Goal: Check status: Check status

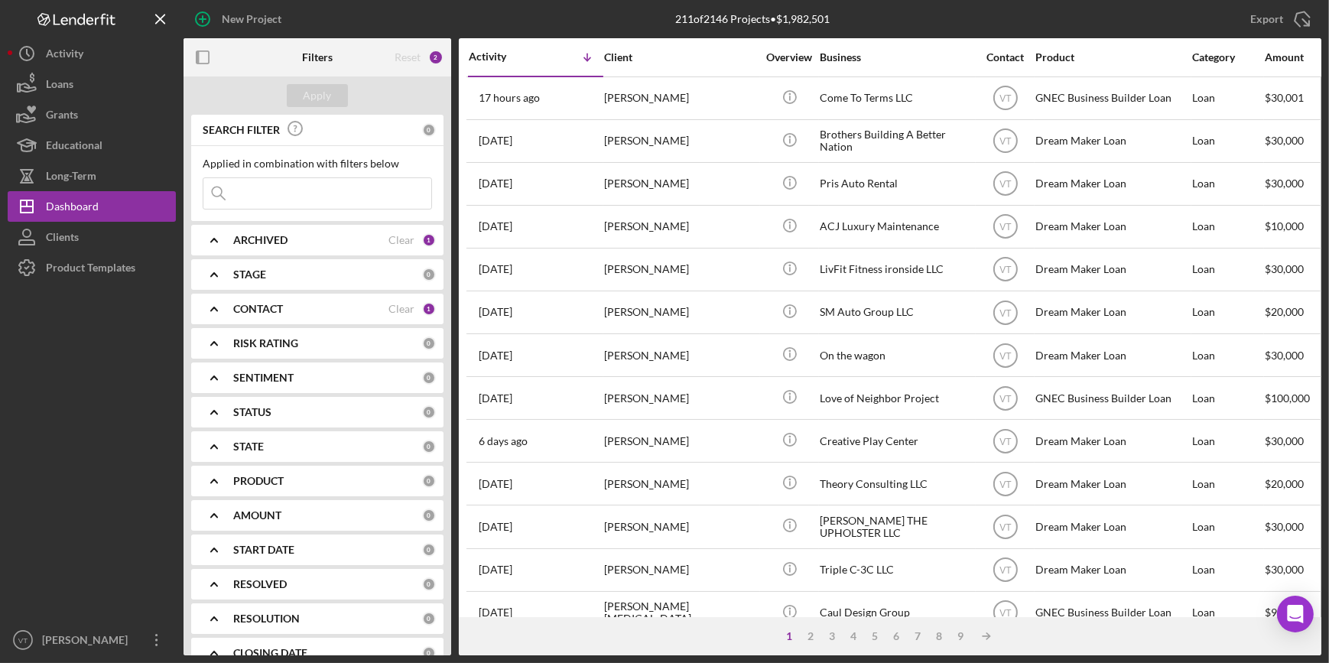
click at [213, 231] on icon "Icon/Expander" at bounding box center [214, 240] width 38 height 38
click at [209, 237] on icon "Icon/Expander" at bounding box center [214, 240] width 38 height 38
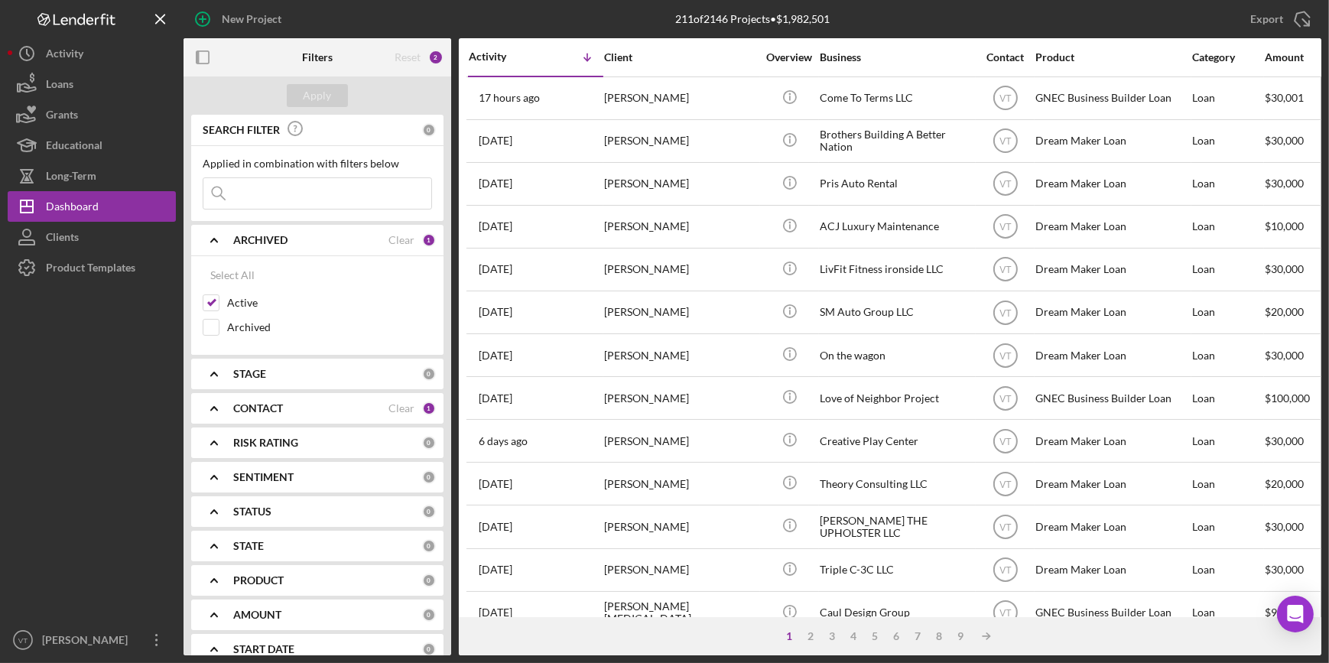
click at [214, 239] on icon "Icon/Expander" at bounding box center [214, 240] width 38 height 38
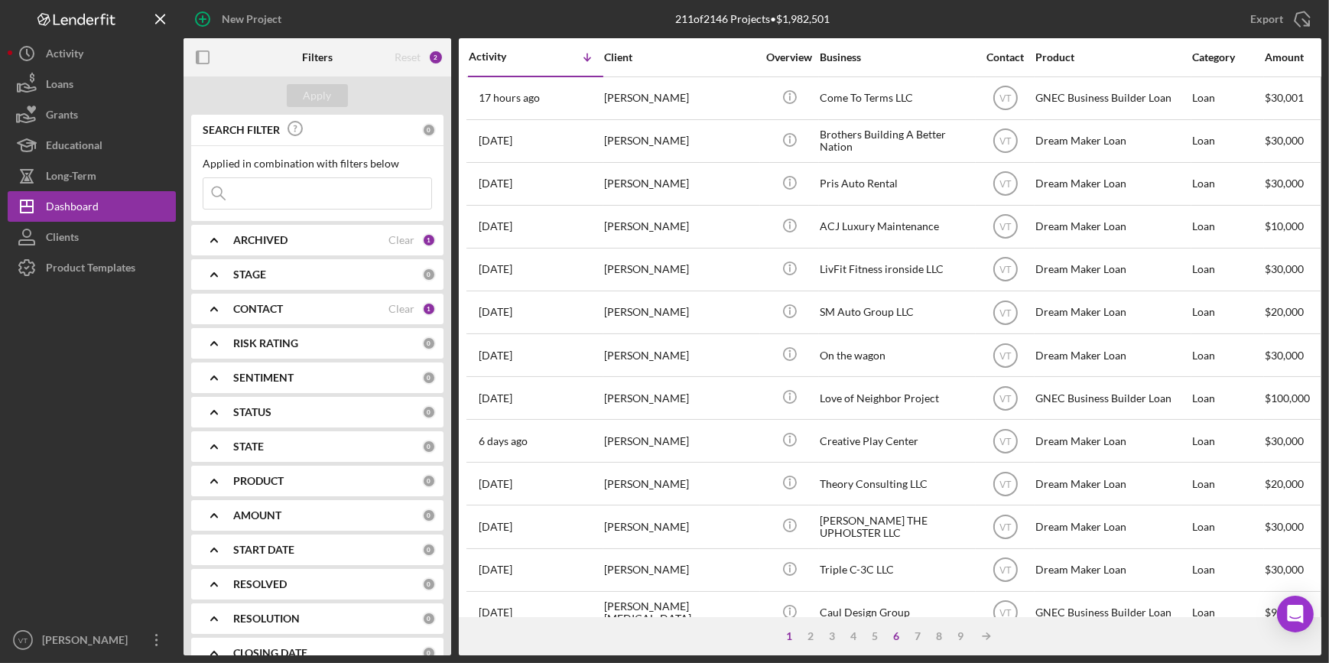
click at [898, 640] on div "6" at bounding box center [896, 636] width 21 height 12
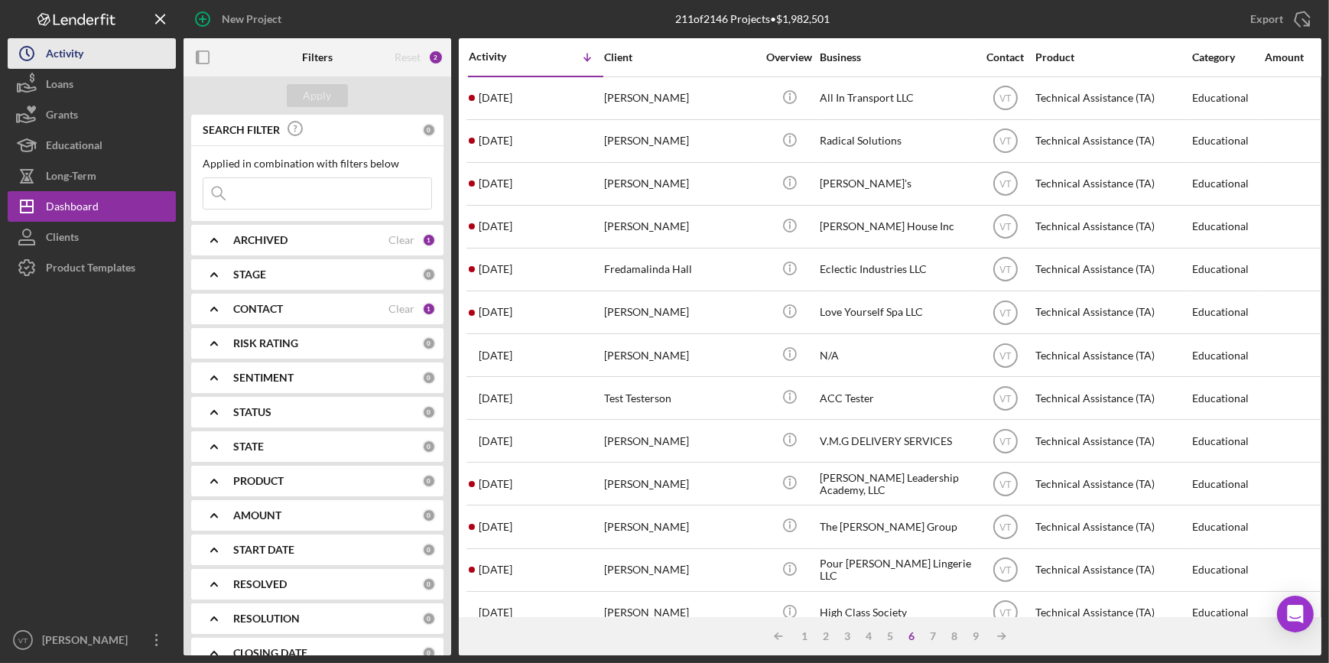
click at [61, 54] on div "Activity" at bounding box center [64, 55] width 37 height 34
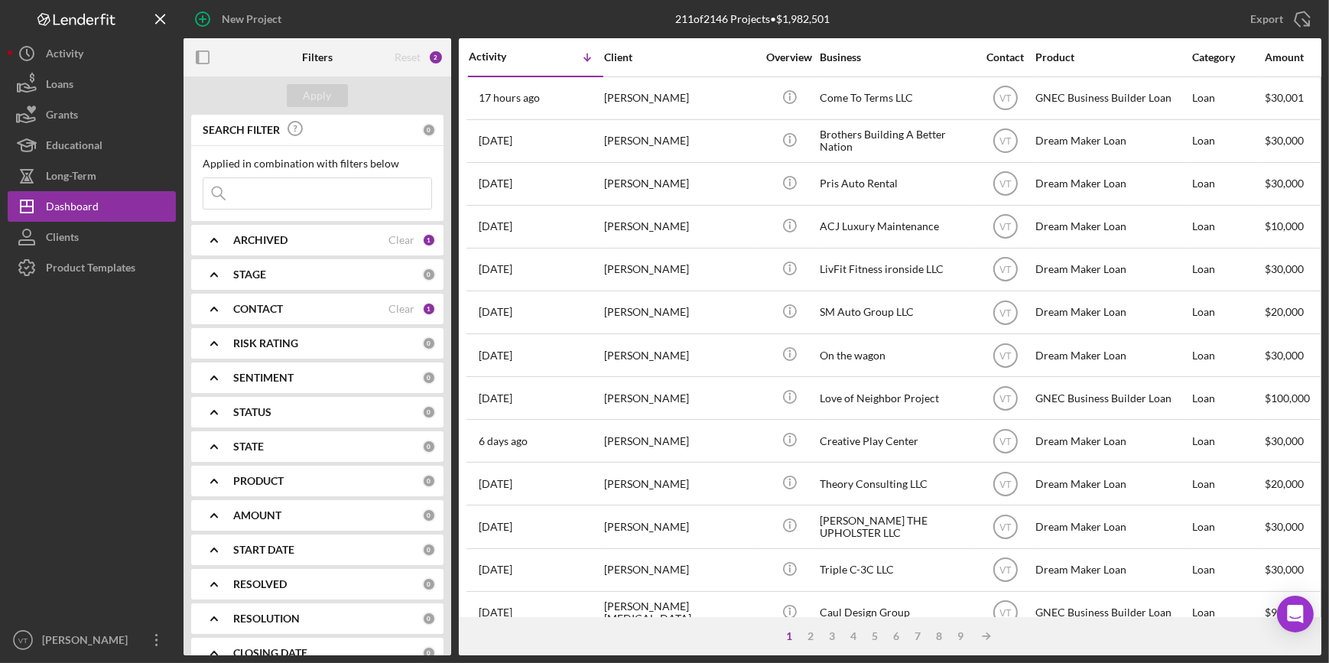
click at [214, 239] on polyline at bounding box center [214, 240] width 6 height 3
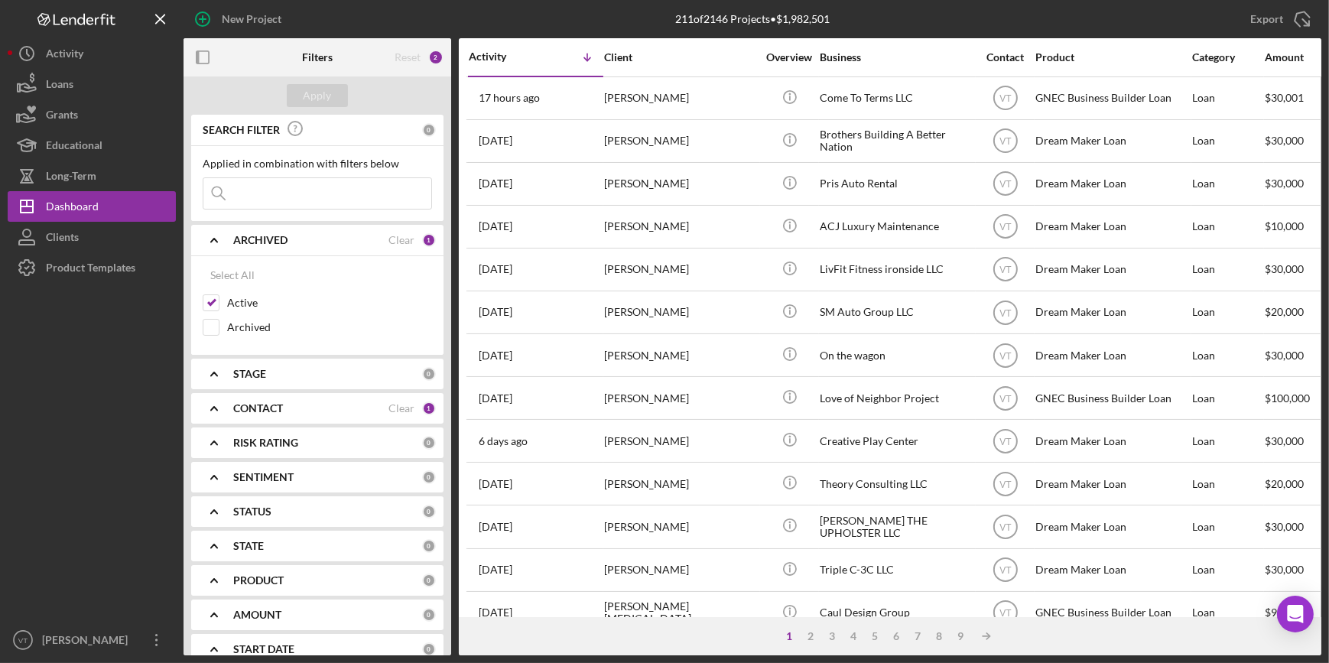
click at [207, 242] on icon "Icon/Expander" at bounding box center [214, 240] width 38 height 38
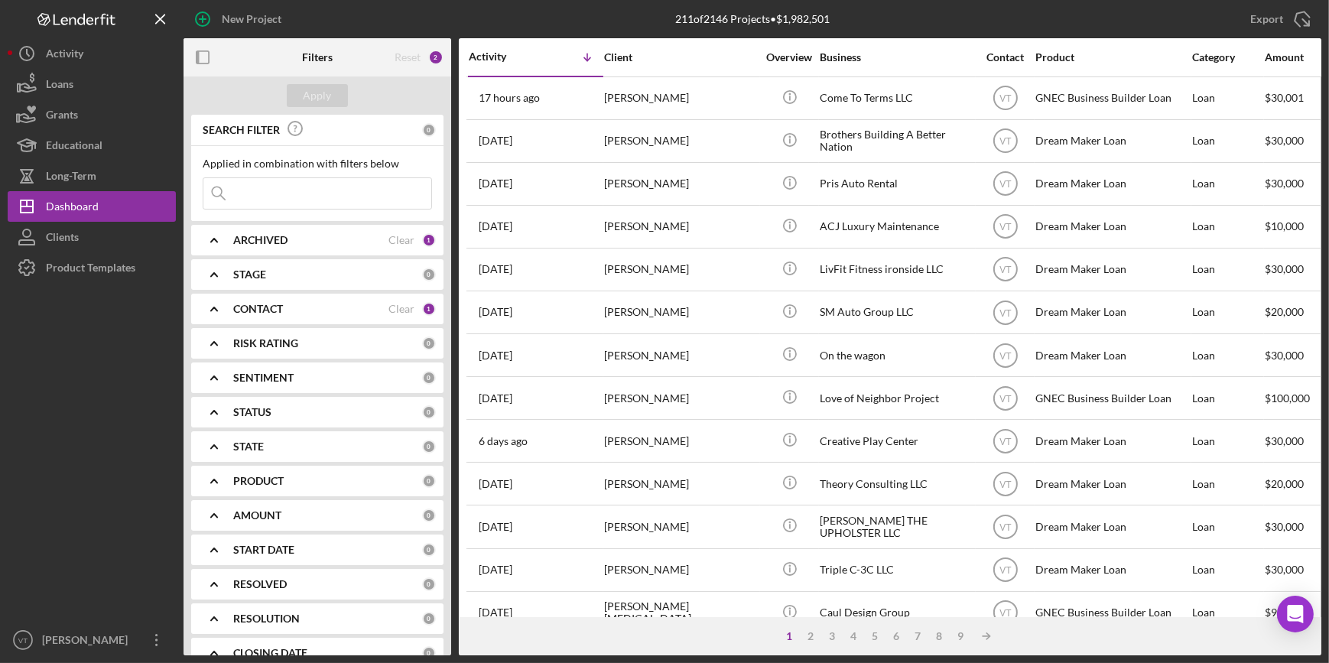
click at [220, 231] on icon "Icon/Expander" at bounding box center [214, 240] width 38 height 38
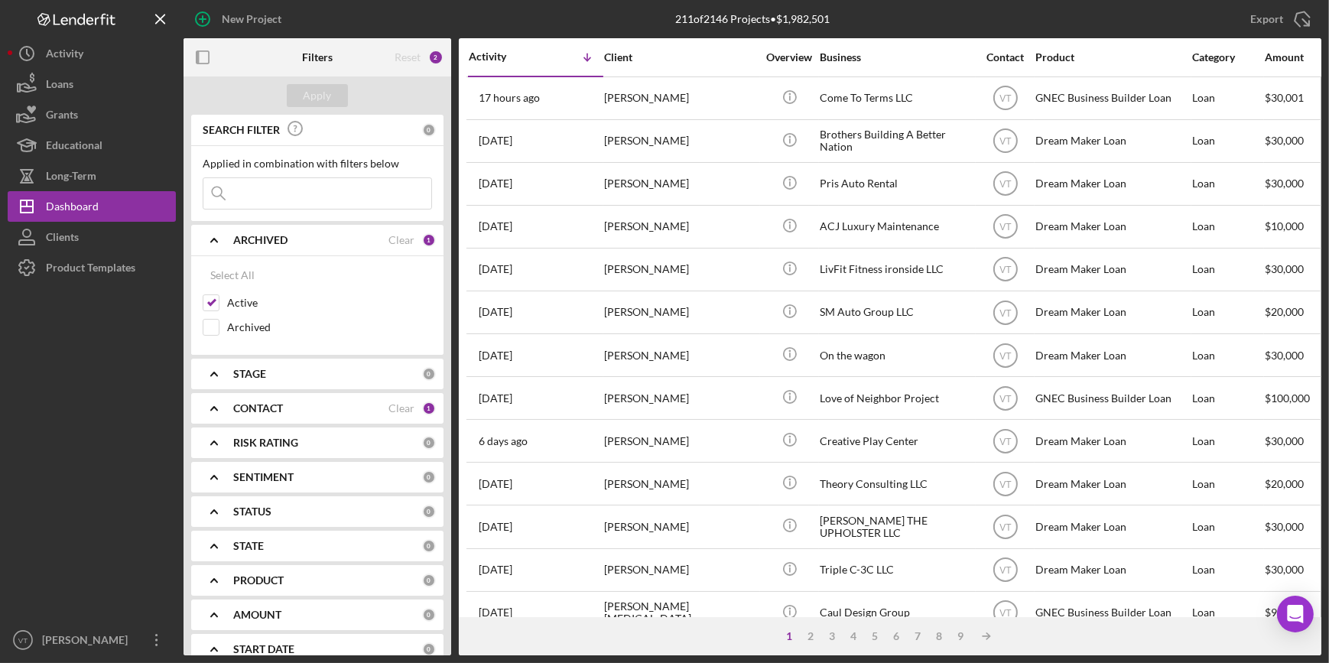
click at [207, 241] on icon "Icon/Expander" at bounding box center [214, 240] width 38 height 38
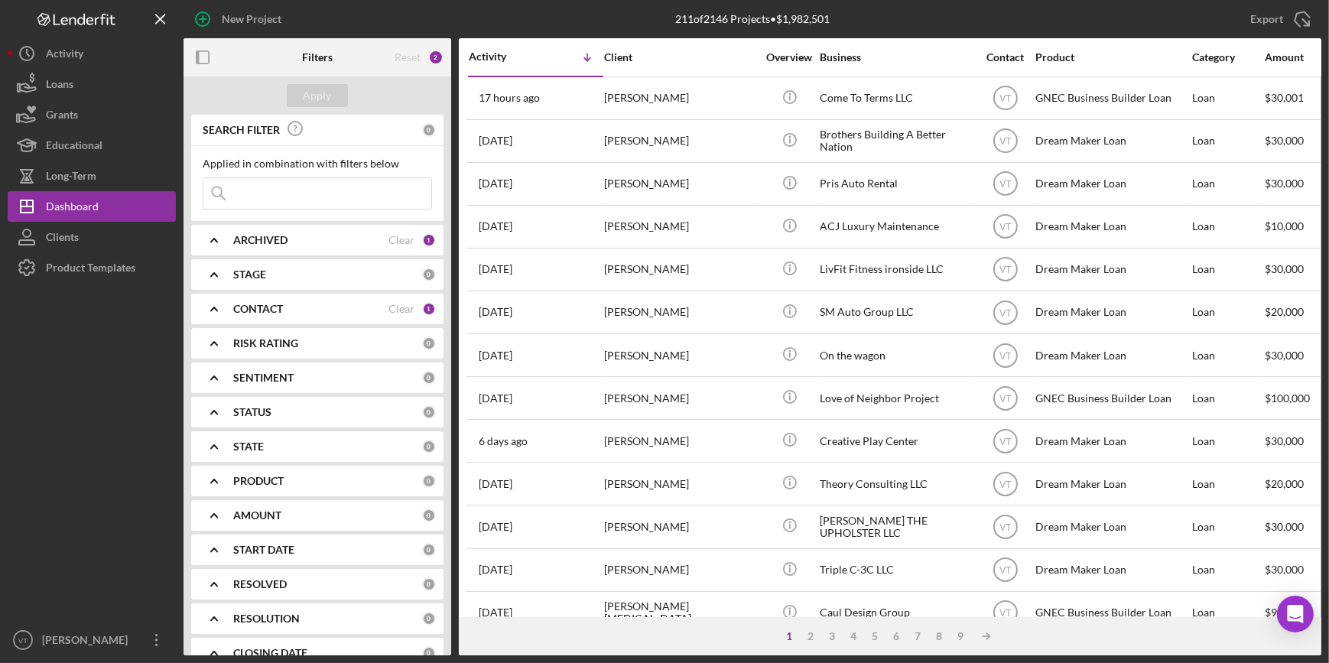
click at [213, 242] on icon "Icon/Expander" at bounding box center [214, 240] width 38 height 38
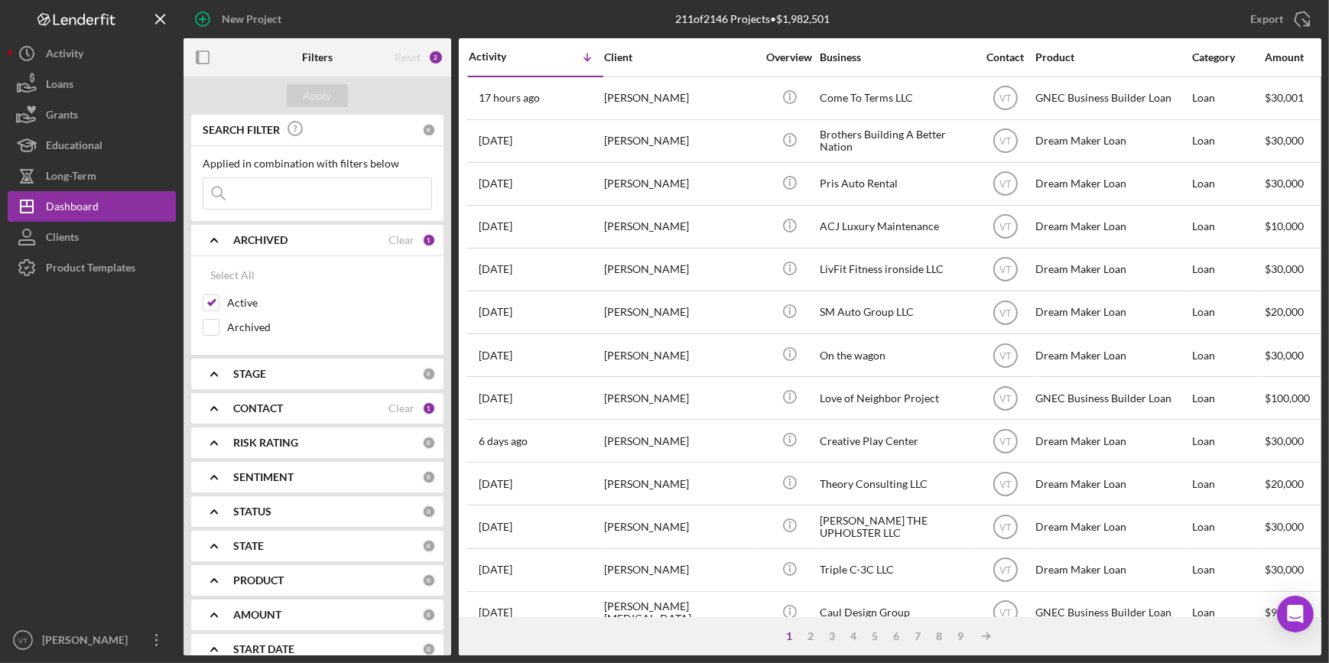
click at [211, 505] on icon "Icon/Expander" at bounding box center [214, 512] width 38 height 38
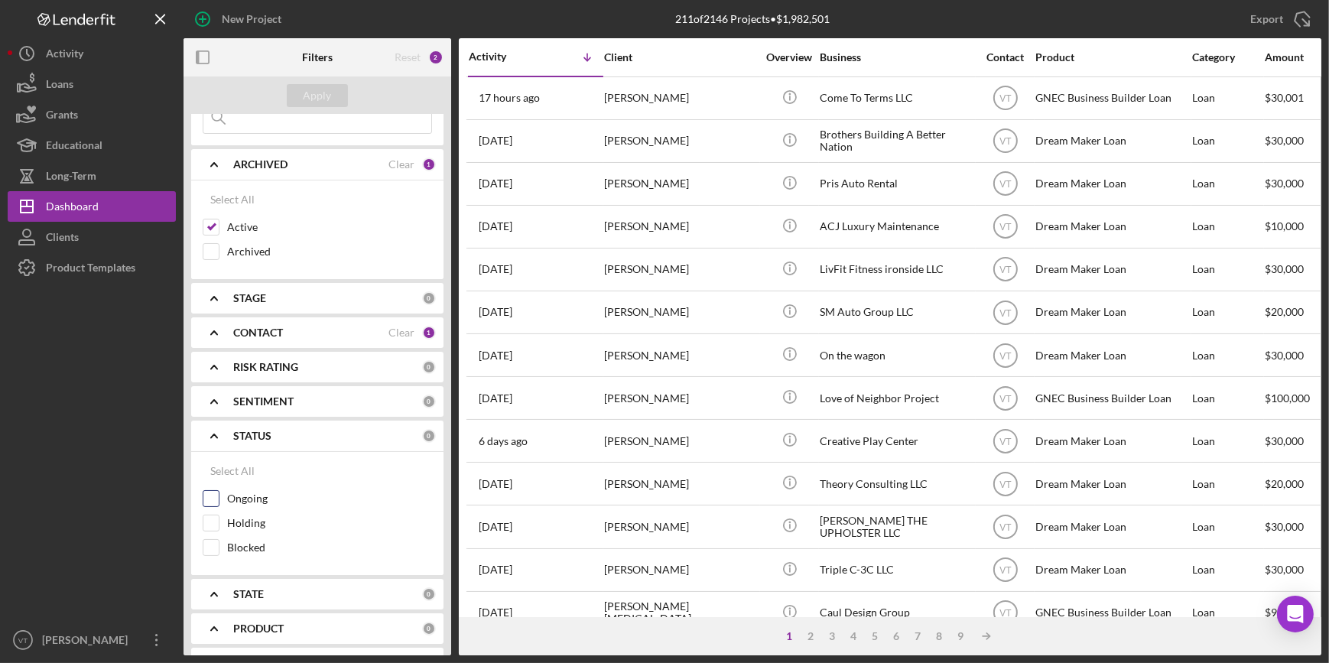
scroll to position [69, 0]
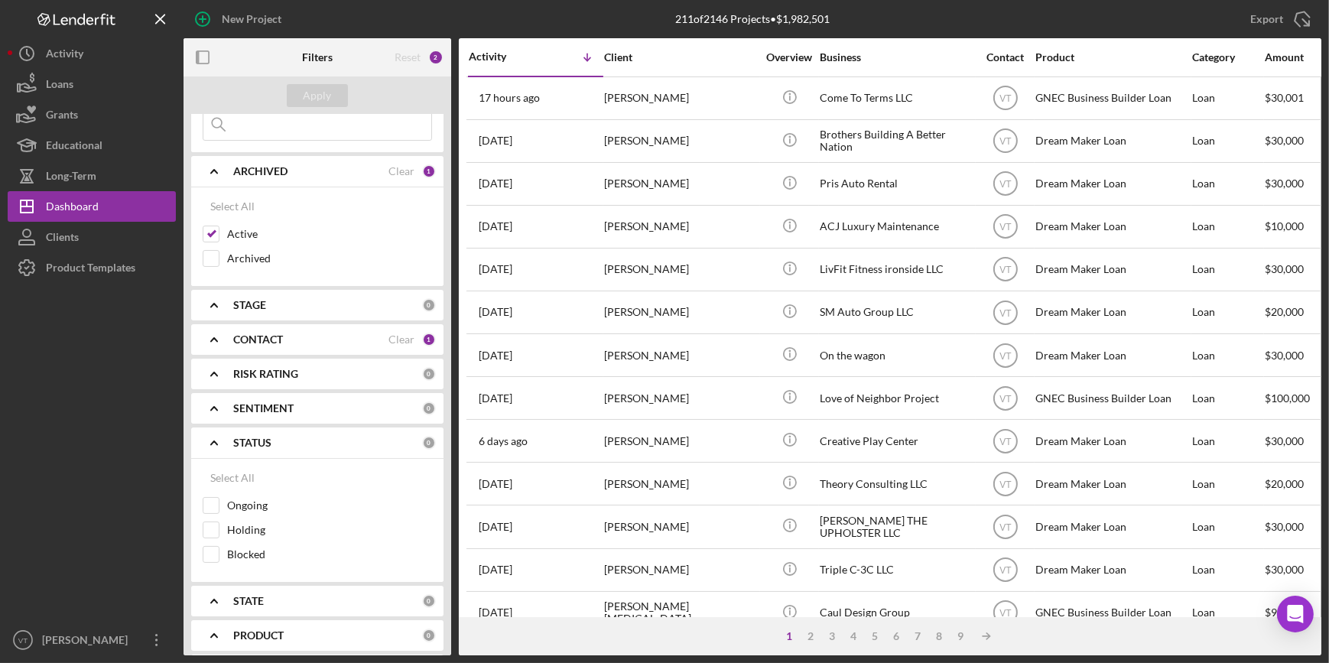
click at [204, 438] on icon "Icon/Expander" at bounding box center [214, 443] width 38 height 38
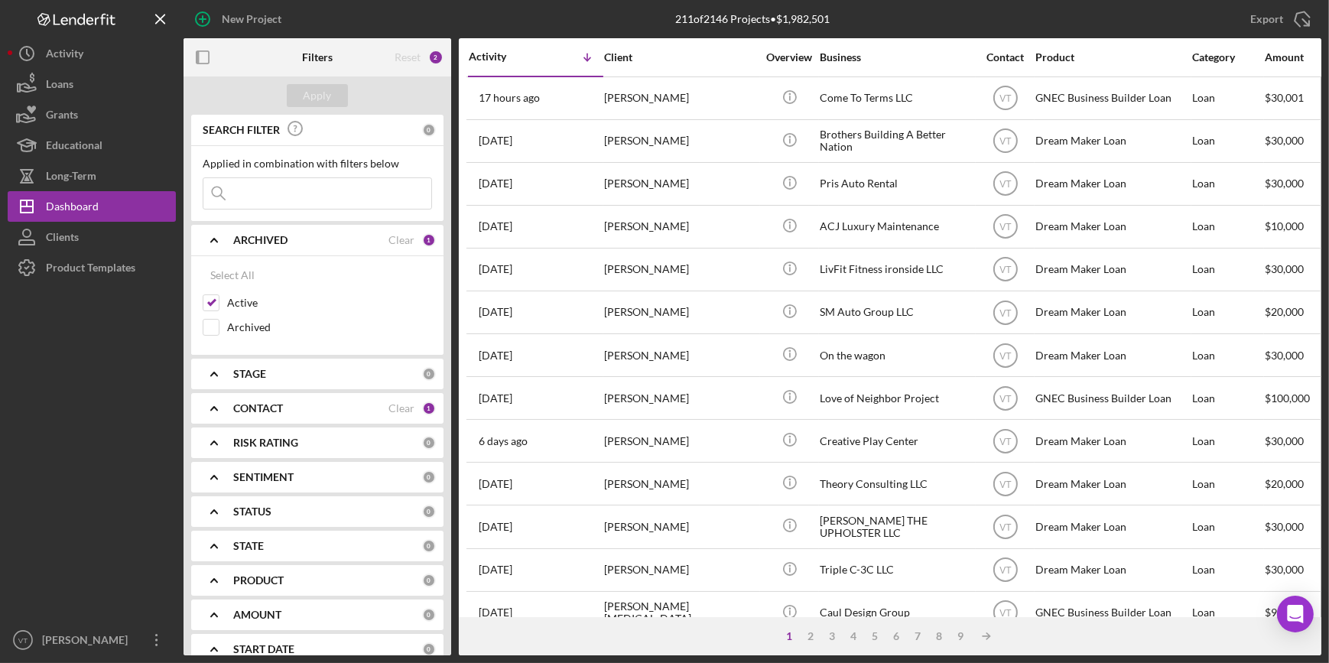
click at [400, 230] on div "ARCHIVED Clear 1" at bounding box center [334, 240] width 203 height 31
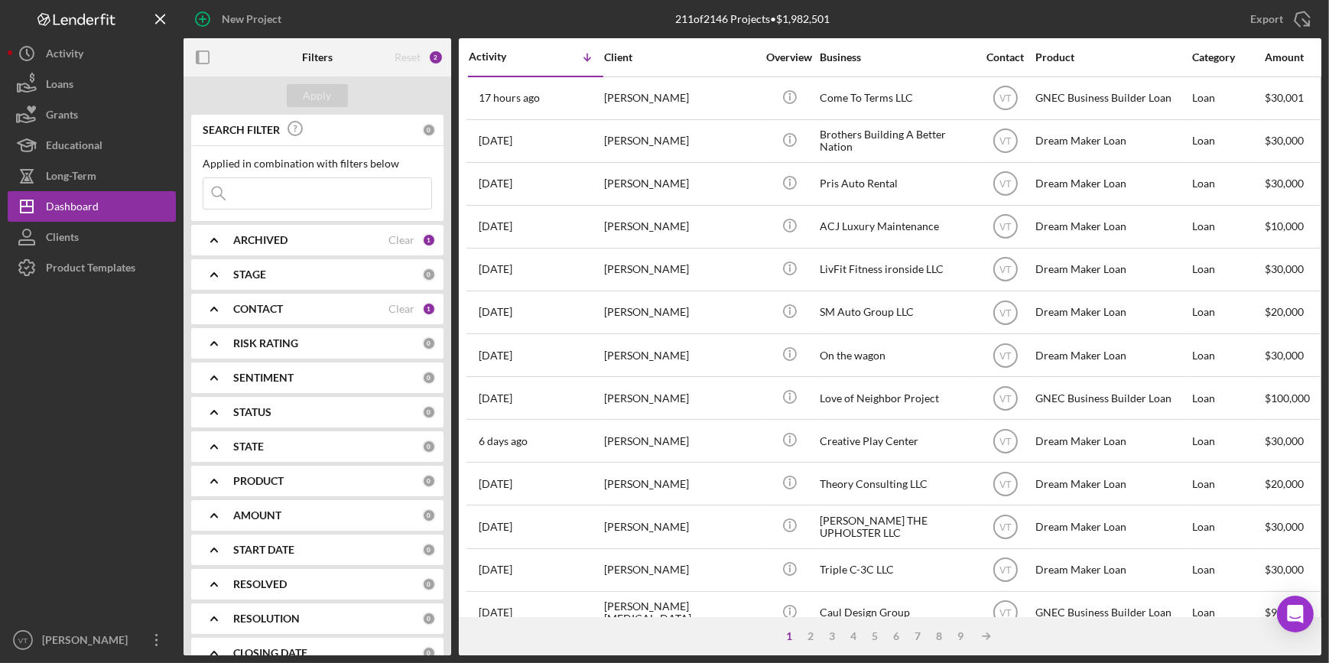
click at [216, 481] on polyline at bounding box center [214, 481] width 6 height 3
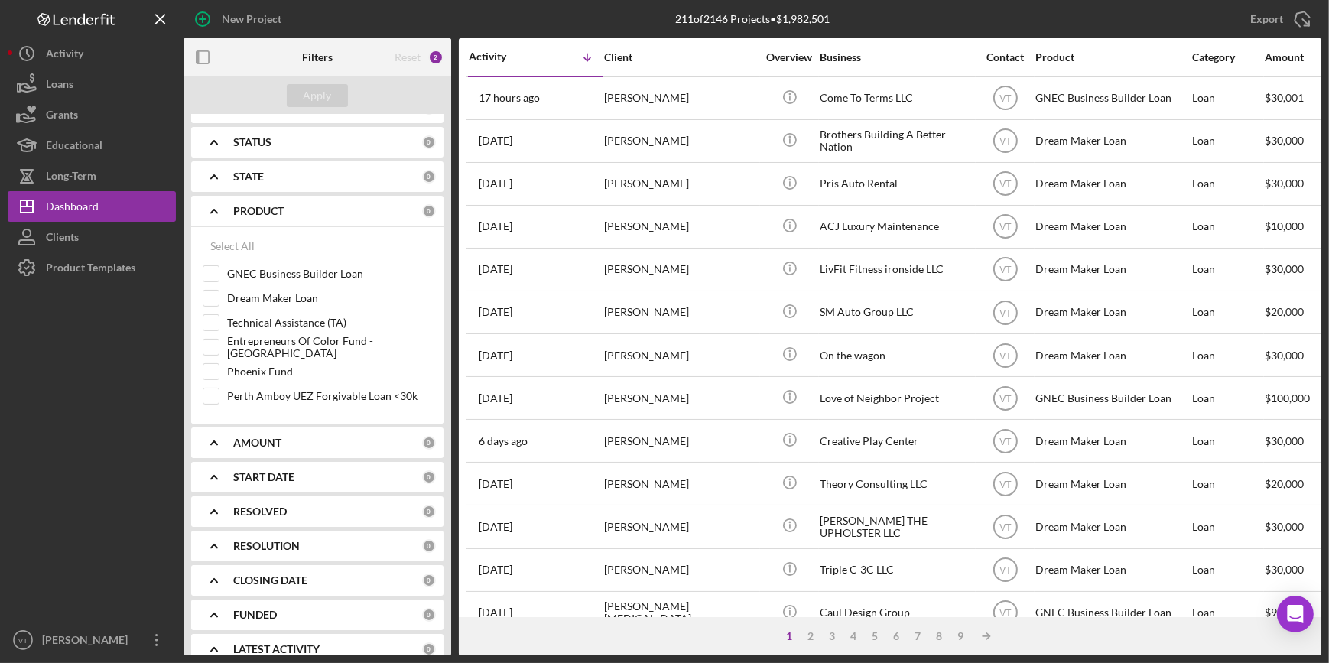
scroll to position [278, 0]
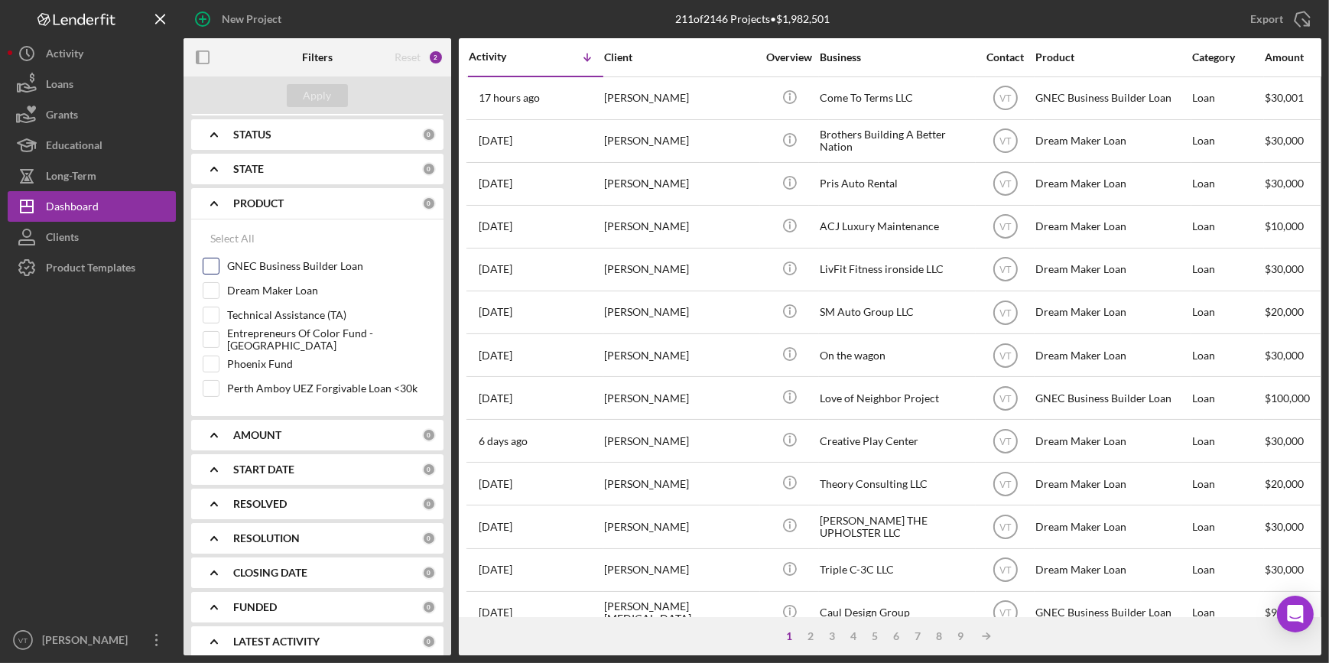
click at [211, 266] on input "GNEC Business Builder Loan" at bounding box center [210, 266] width 15 height 15
checkbox input "true"
click at [208, 287] on input "Dream Maker Loan" at bounding box center [210, 290] width 15 height 15
checkbox input "true"
click at [331, 96] on button "Apply" at bounding box center [317, 95] width 61 height 23
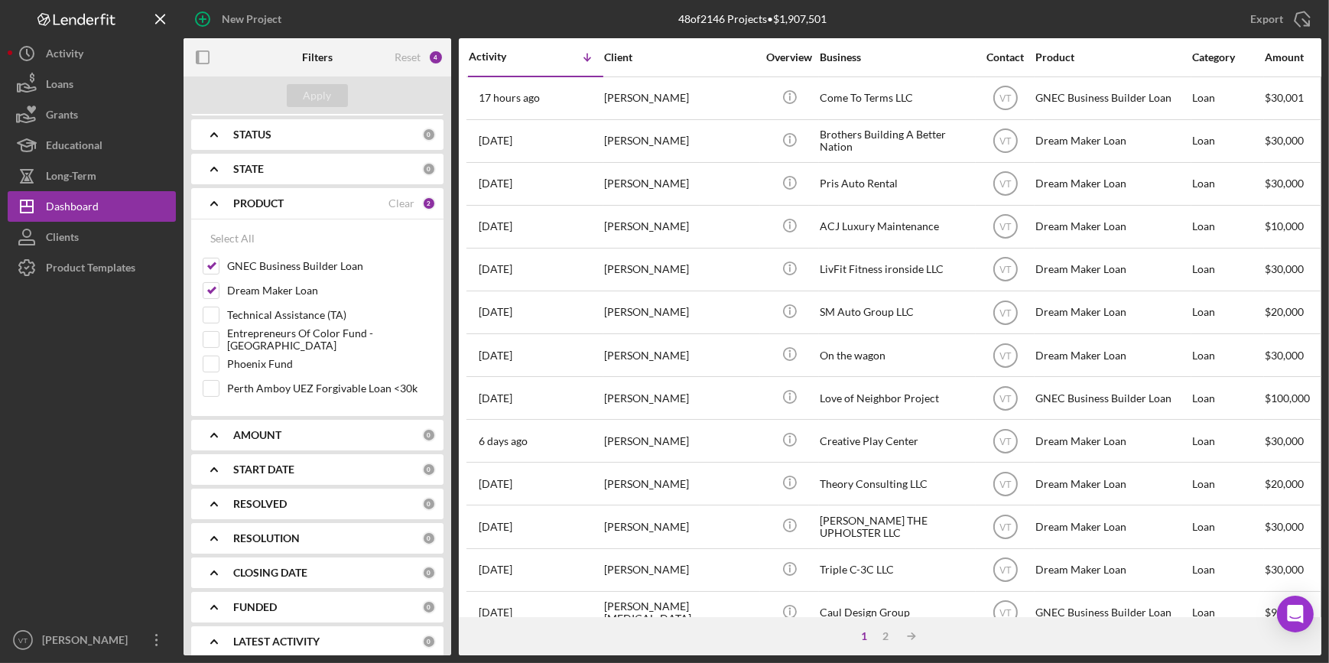
click at [214, 202] on polyline at bounding box center [214, 203] width 6 height 3
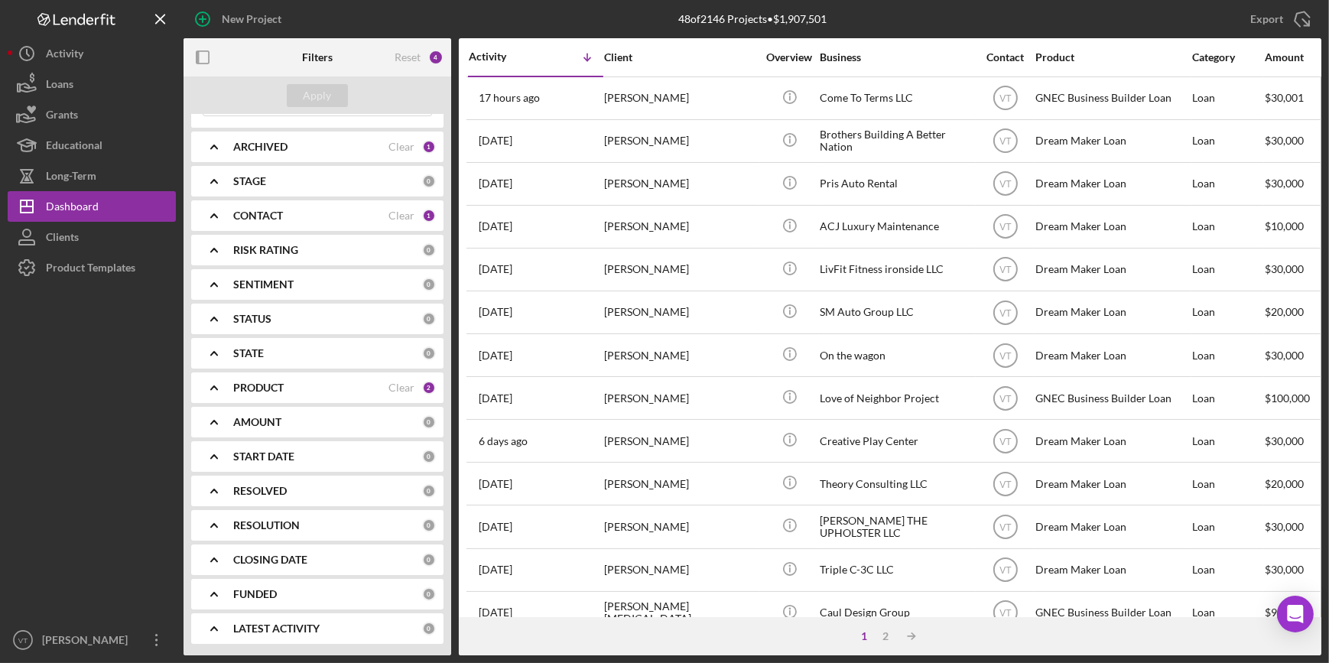
scroll to position [93, 0]
click at [884, 640] on div "2" at bounding box center [885, 636] width 21 height 12
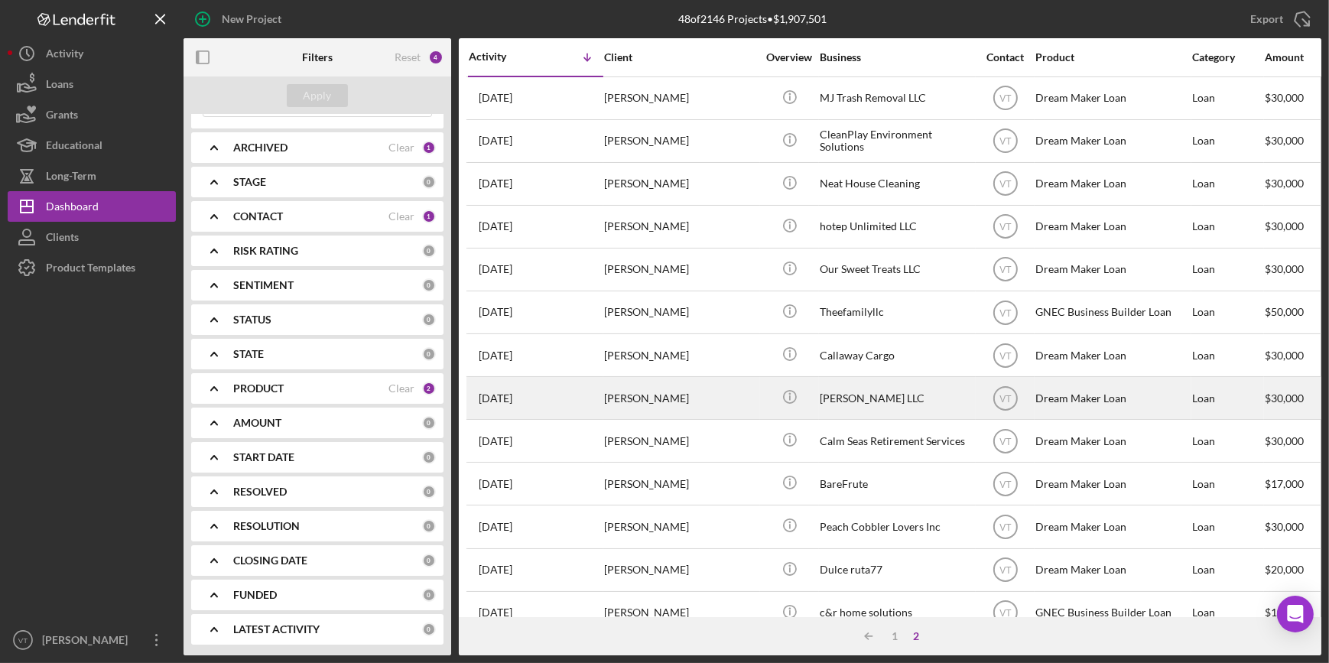
click at [659, 402] on div "Imani Green" at bounding box center [680, 398] width 153 height 41
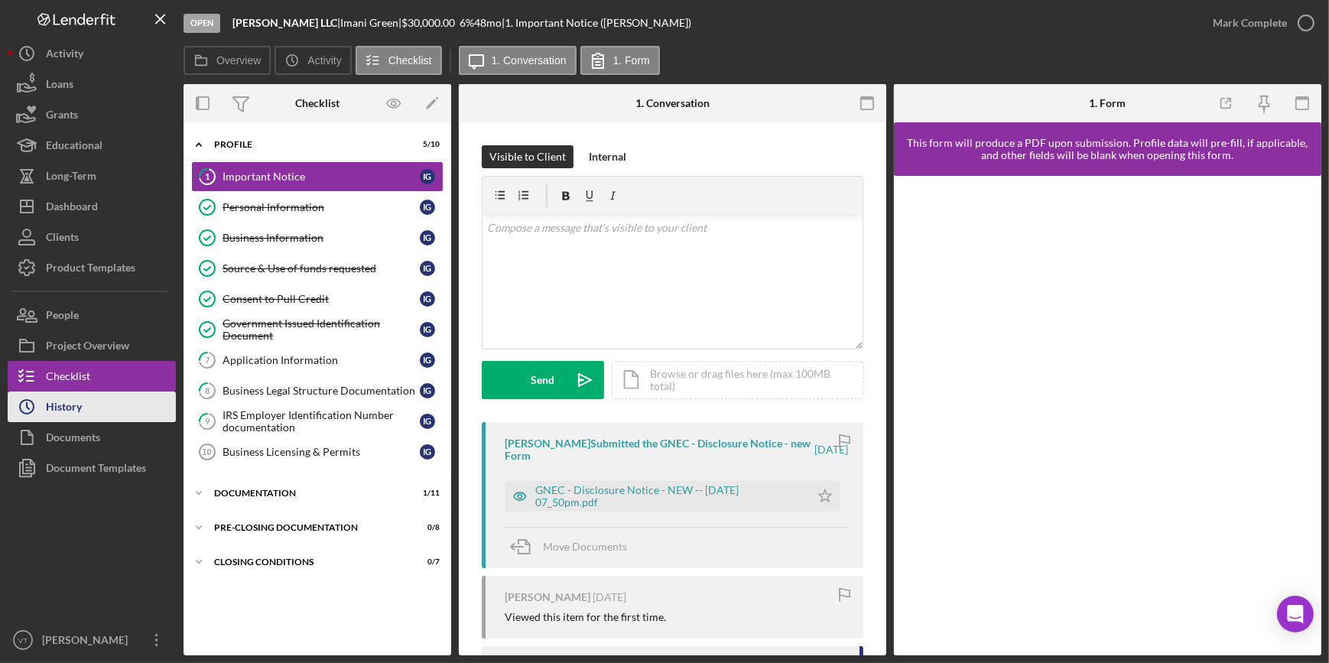
click at [125, 406] on button "Icon/History History" at bounding box center [92, 407] width 168 height 31
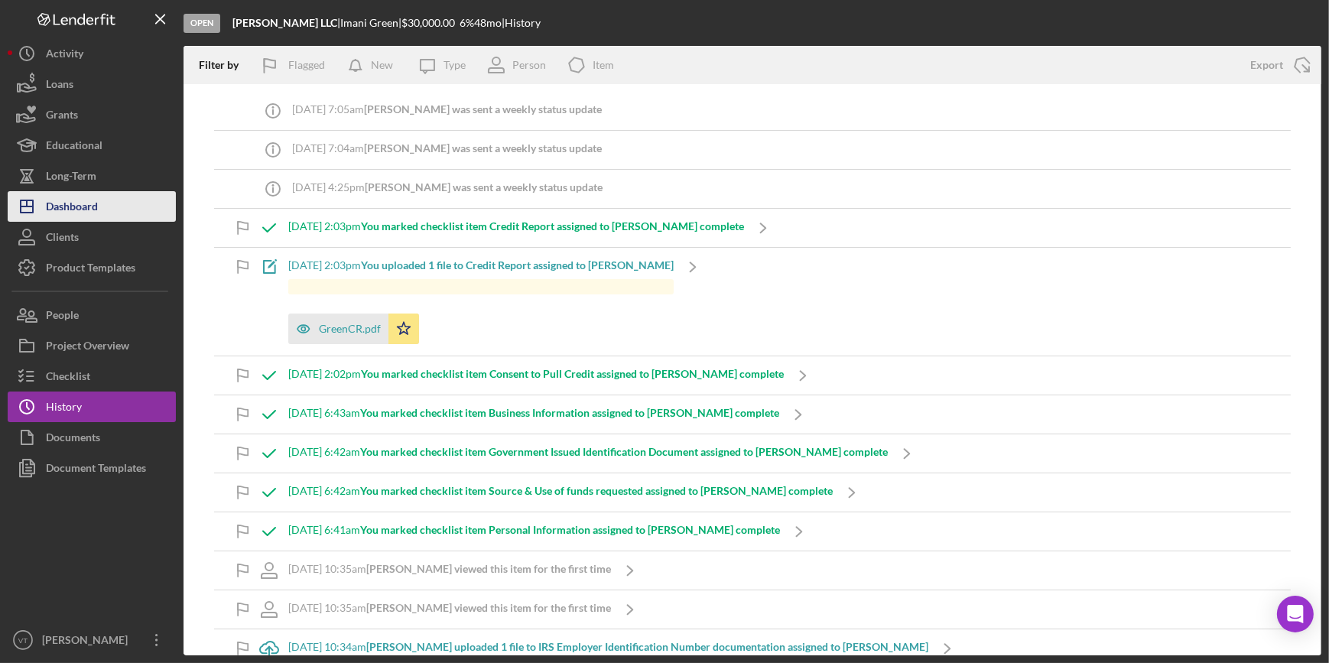
click at [83, 202] on div "Dashboard" at bounding box center [72, 208] width 52 height 34
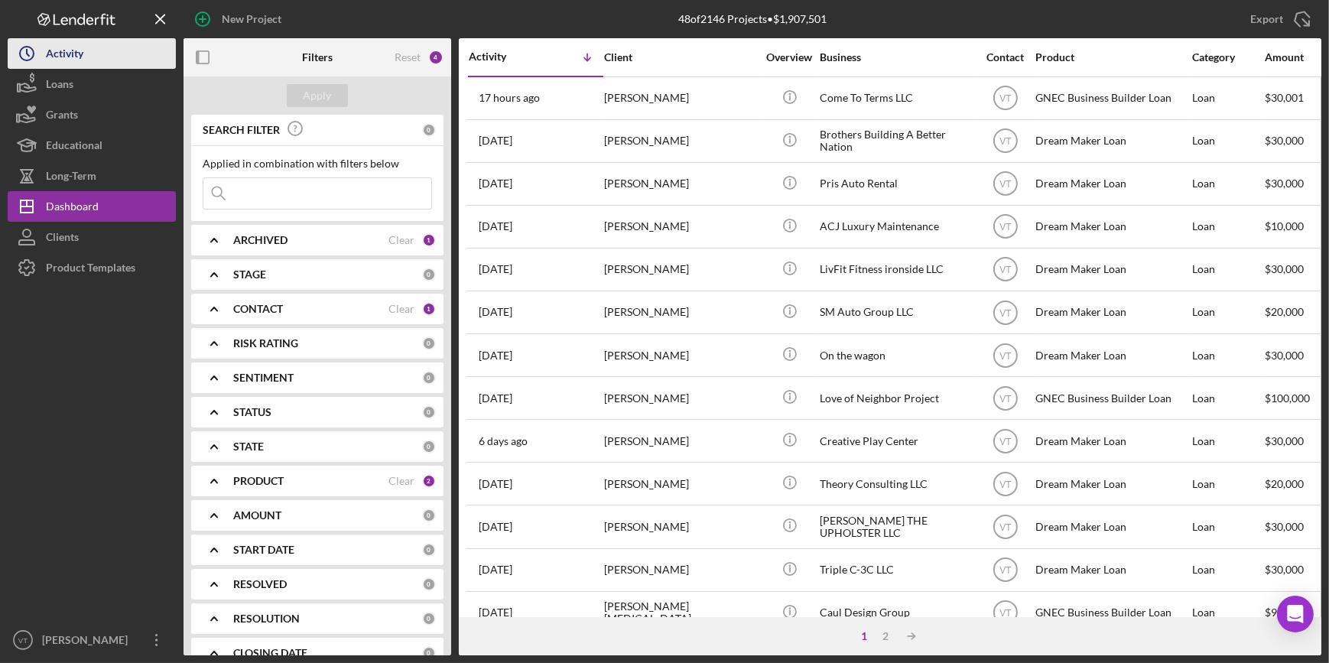
click at [63, 47] on div "Activity" at bounding box center [64, 55] width 37 height 34
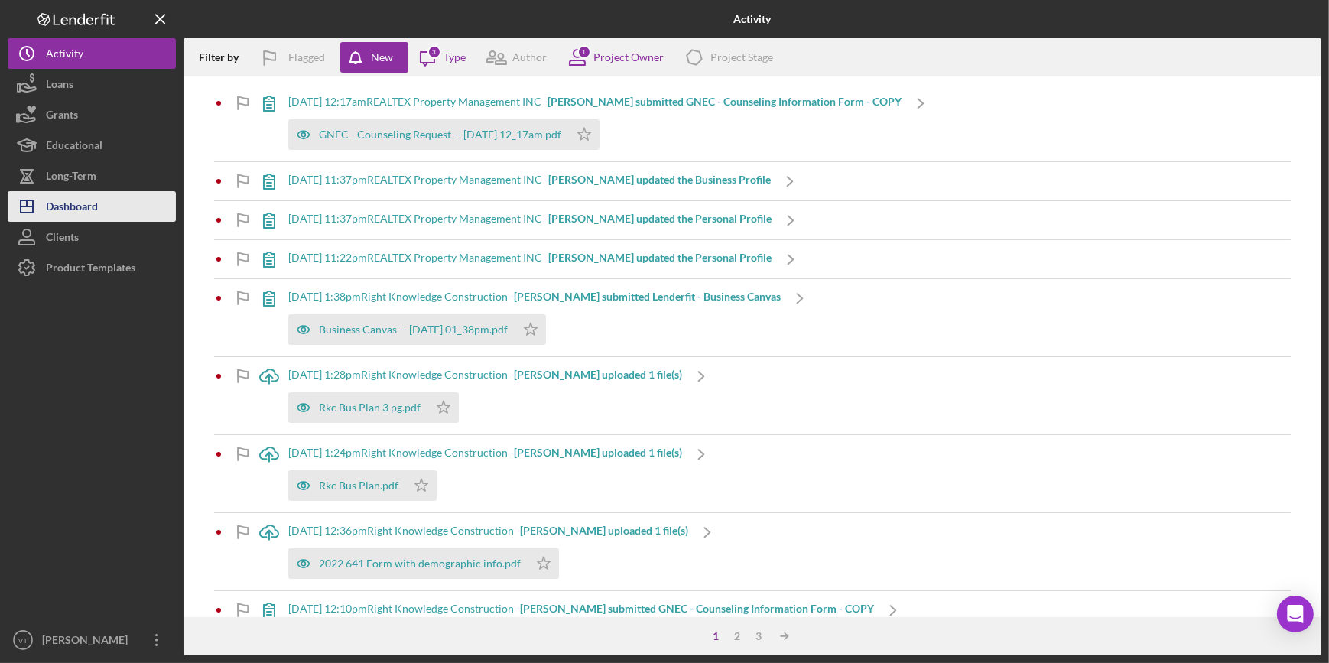
click at [60, 202] on div "Dashboard" at bounding box center [72, 208] width 52 height 34
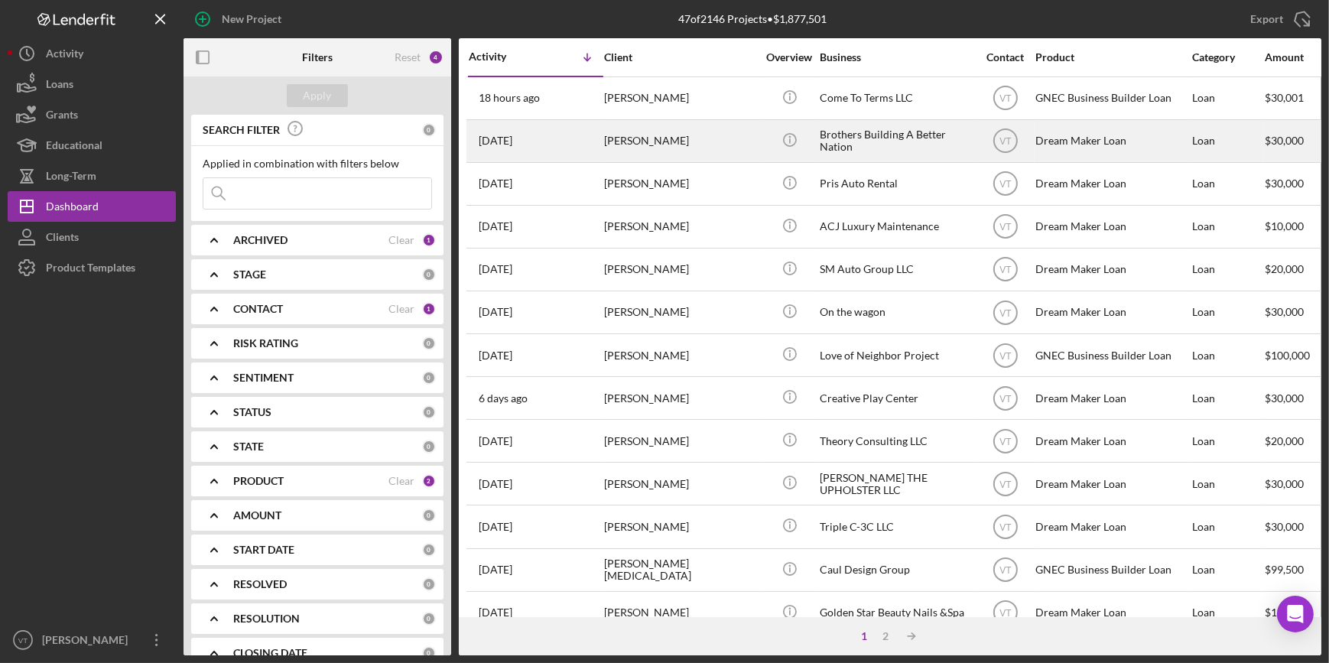
click at [579, 142] on div "1 day ago Quadeer Porter" at bounding box center [536, 141] width 134 height 41
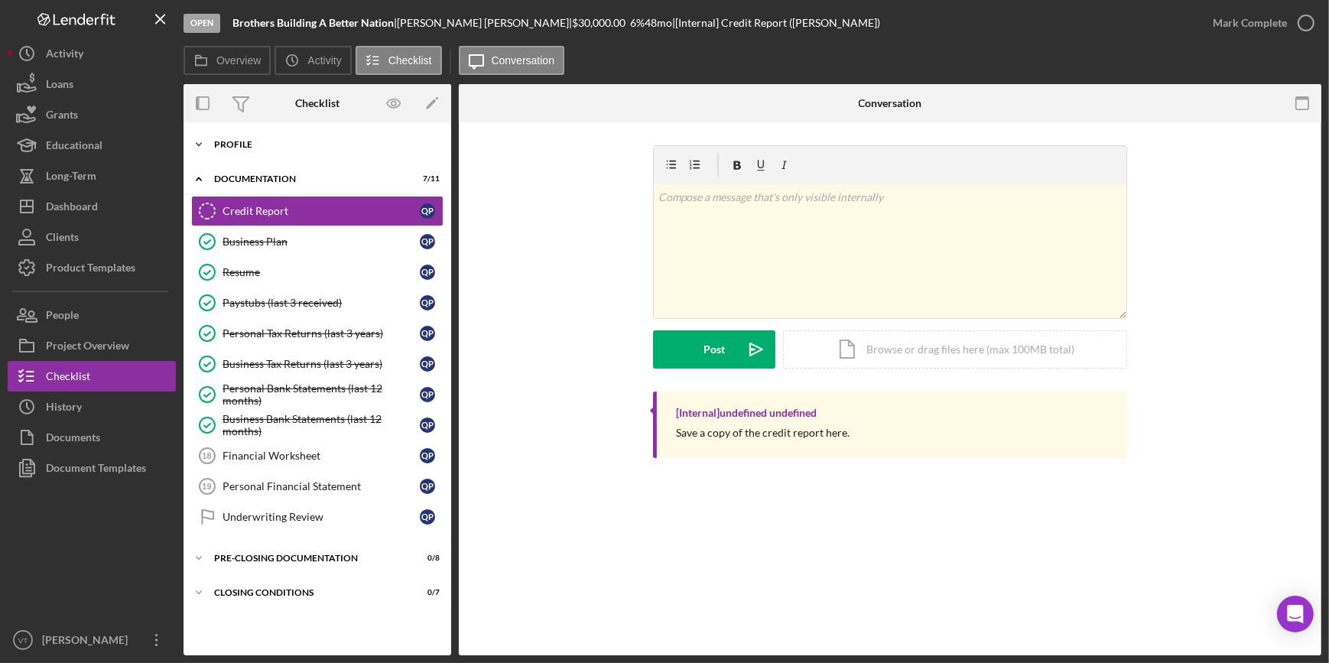
click at [210, 140] on icon "Icon/Expander" at bounding box center [199, 144] width 31 height 31
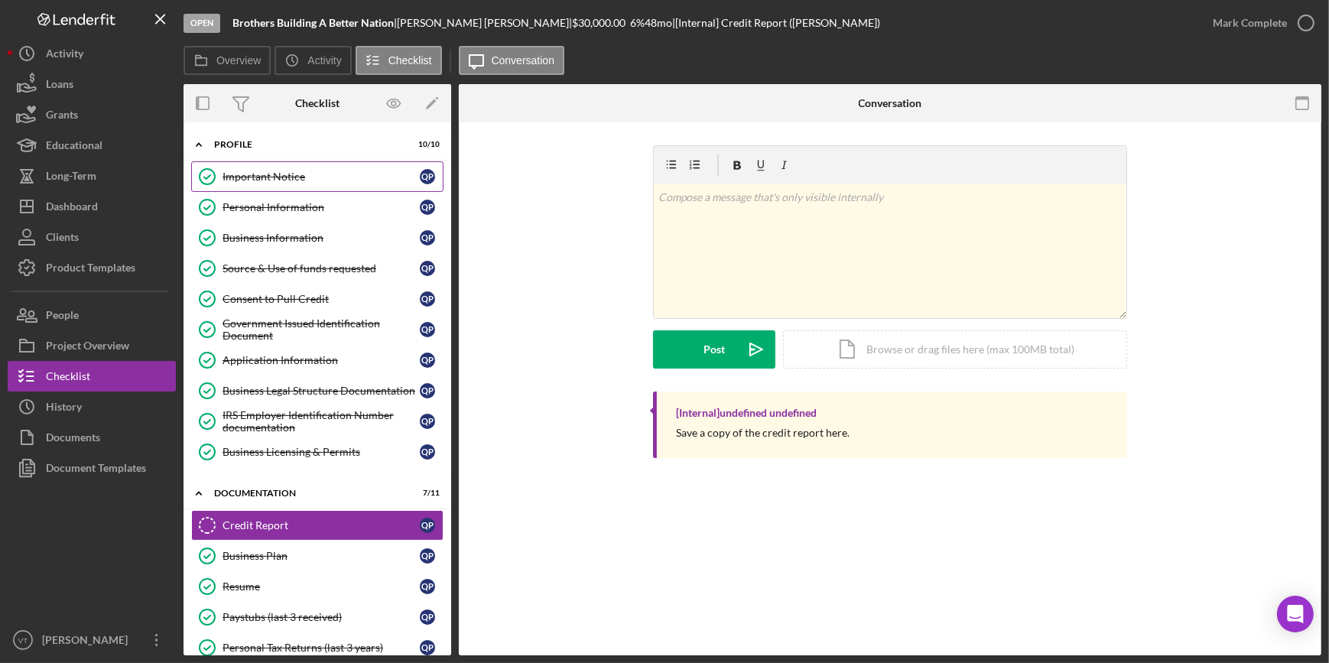
click at [247, 175] on div "Important Notice" at bounding box center [321, 177] width 197 height 12
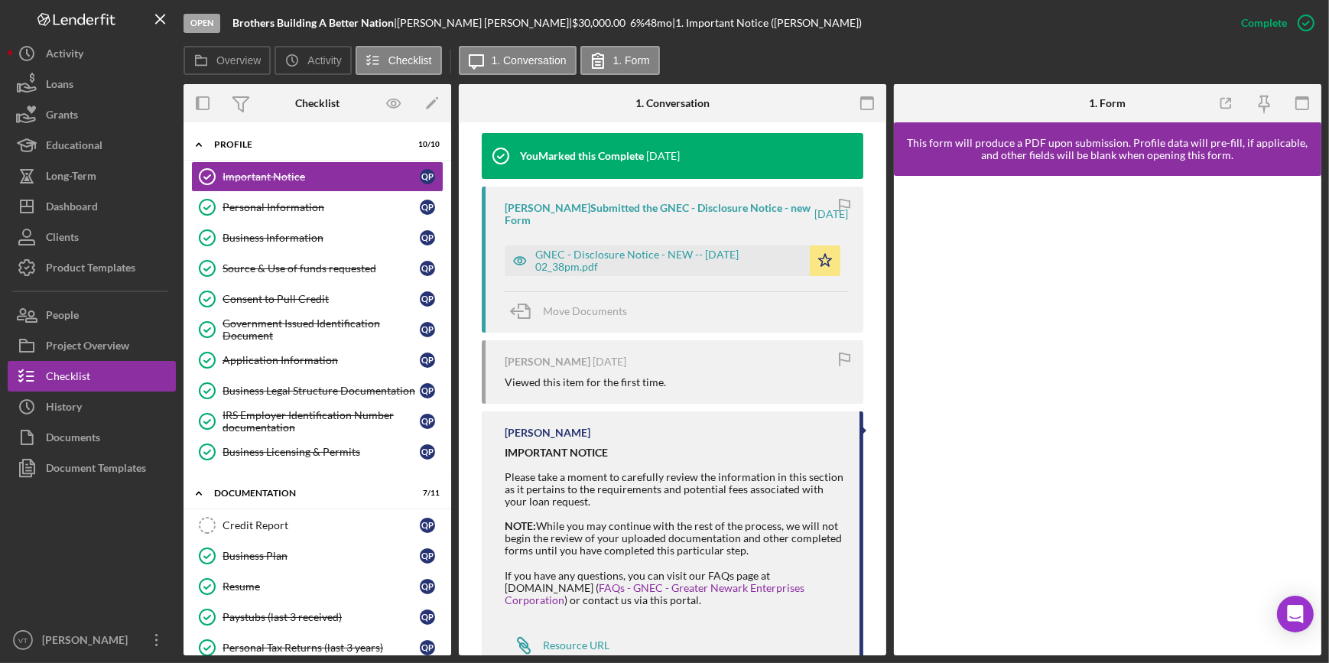
scroll to position [567, 0]
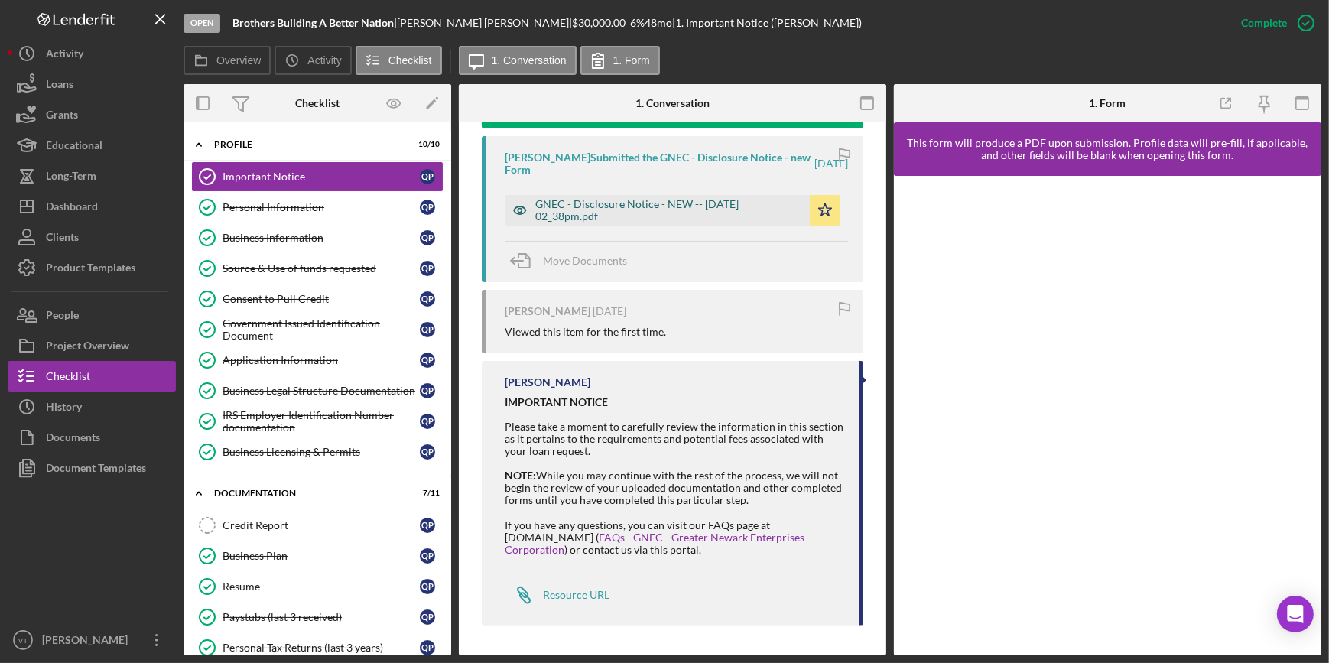
click at [649, 206] on div "GNEC - Disclosure Notice - NEW -- [DATE] 02_38pm.pdf" at bounding box center [668, 210] width 267 height 24
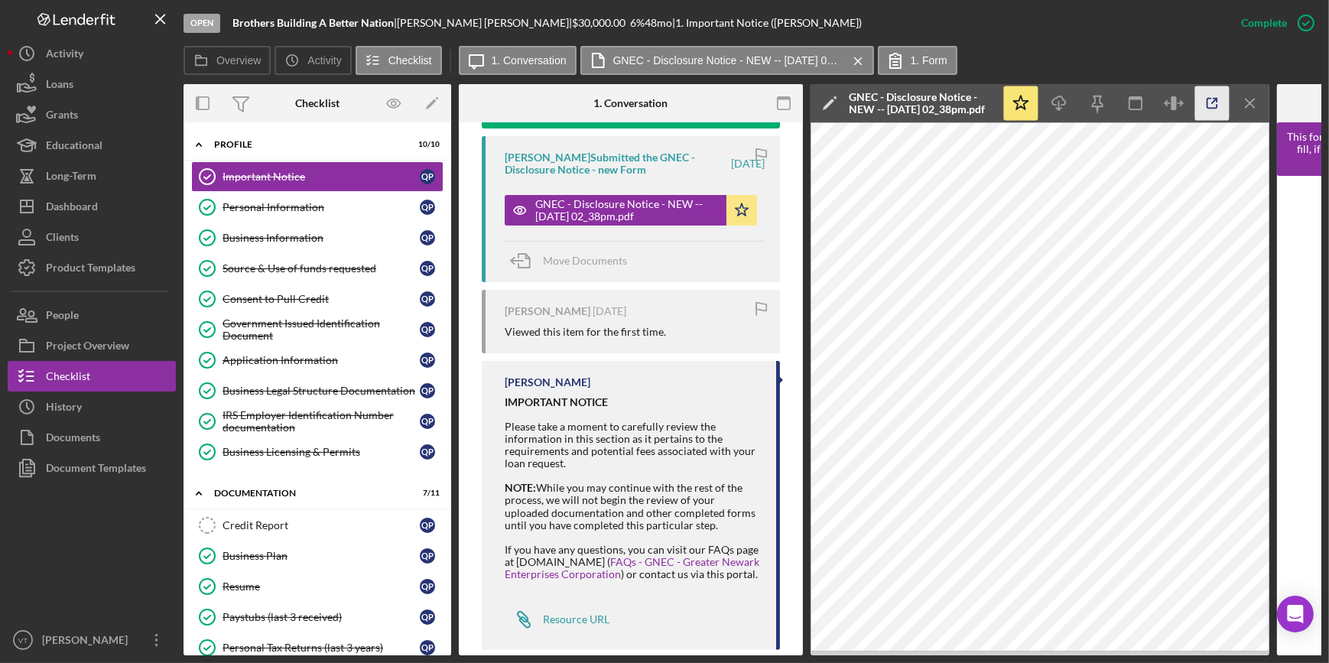
click at [1209, 109] on icon "button" at bounding box center [1213, 103] width 34 height 34
